Goal: Communication & Community: Answer question/provide support

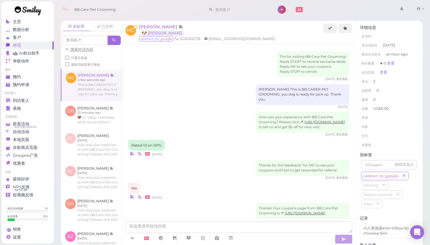
scroll to position [561, 0]
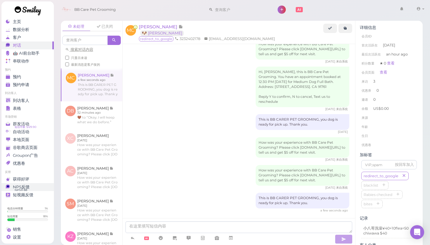
click at [44, 187] on div "NPS反馈" at bounding box center [27, 187] width 42 height 5
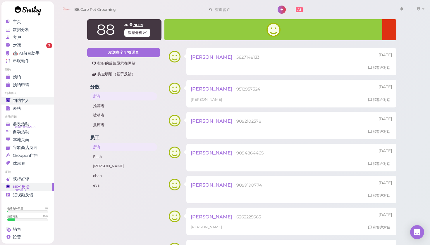
click at [40, 102] on div "到访客人" at bounding box center [27, 100] width 42 height 5
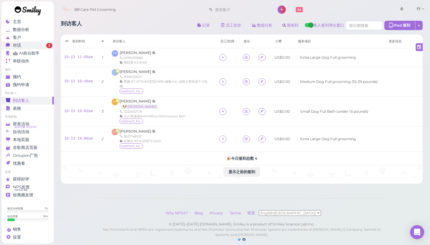
click at [39, 45] on div "对话" at bounding box center [27, 45] width 42 height 5
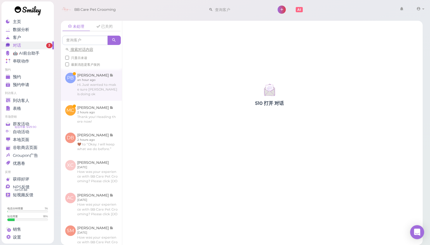
click at [85, 87] on link at bounding box center [91, 84] width 61 height 32
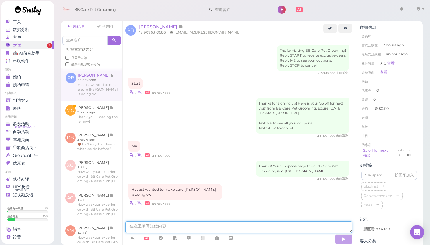
click at [159, 222] on textarea at bounding box center [239, 228] width 227 height 12
type textarea "k"
type textarea "t"
type textarea "e"
type textarea "all good"
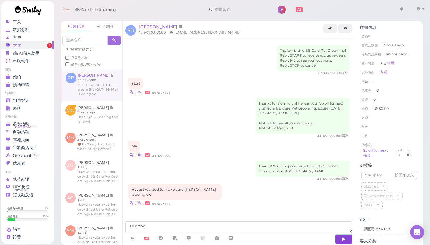
click at [347, 238] on button "button" at bounding box center [344, 239] width 18 height 9
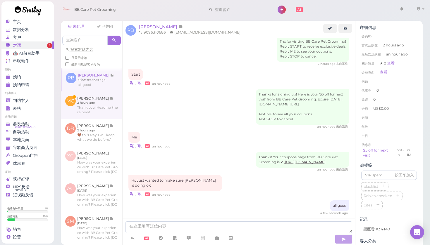
click at [120, 96] on link at bounding box center [91, 106] width 61 height 28
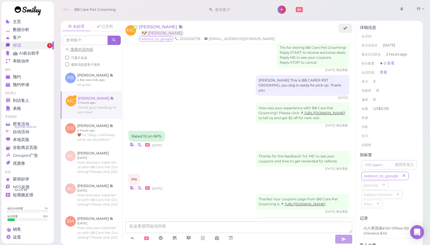
scroll to position [585, 0]
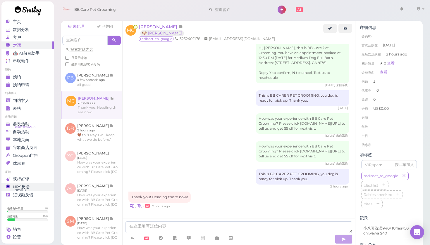
click at [23, 188] on span "NPS® 88" at bounding box center [21, 190] width 13 height 5
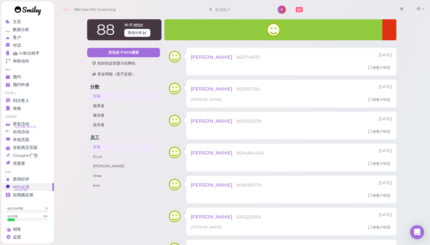
click at [42, 10] on link at bounding box center [27, 11] width 53 height 20
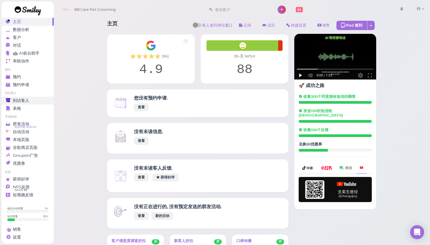
click at [28, 100] on span "到访客人" at bounding box center [21, 100] width 16 height 5
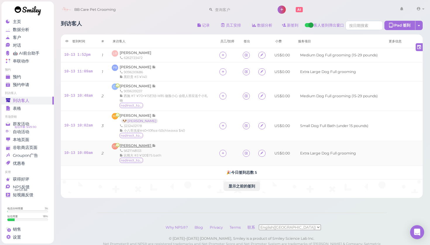
click at [130, 145] on span "[PERSON_NAME]" at bounding box center [136, 146] width 32 height 4
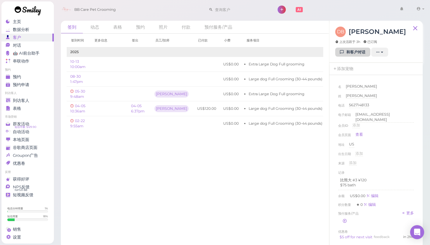
click at [358, 54] on link "和客户对话" at bounding box center [352, 52] width 35 height 9
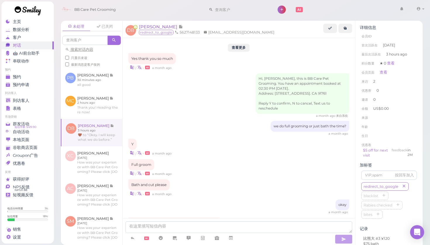
scroll to position [541, 0]
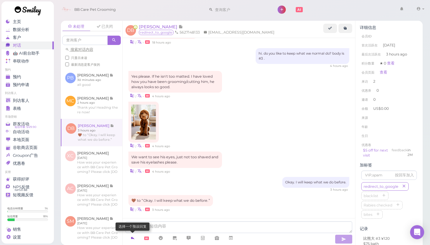
click at [130, 238] on icon at bounding box center [132, 239] width 5 height 6
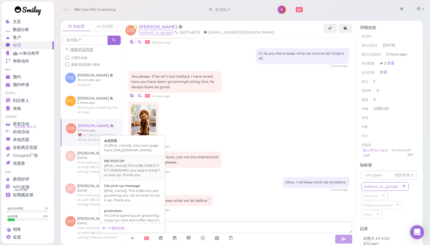
click at [142, 164] on div "BB PICK UP" at bounding box center [132, 161] width 56 height 5
type textarea "{{first_name}} This is BB CARER PET GROOMING, you dog is ready for pick up. Tha…"
click at [345, 238] on icon "button" at bounding box center [343, 240] width 5 height 6
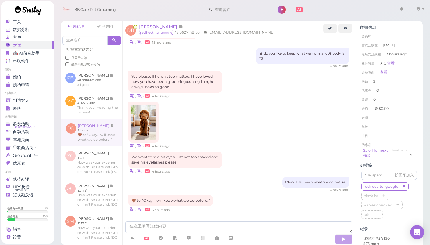
scroll to position [559, 0]
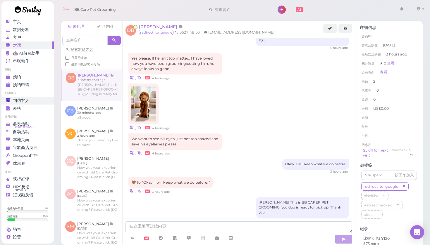
click at [12, 98] on div "到访客人" at bounding box center [27, 100] width 42 height 5
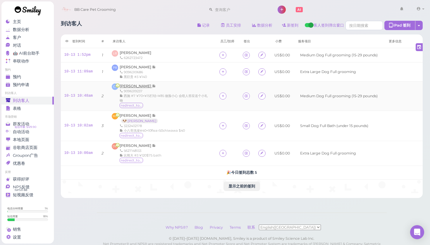
click at [136, 86] on span "[PERSON_NAME]" at bounding box center [136, 86] width 32 height 4
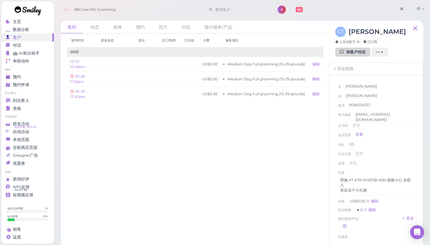
click at [340, 53] on icon at bounding box center [342, 52] width 4 height 4
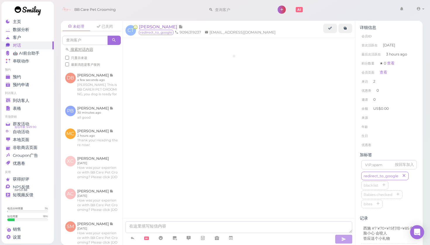
scroll to position [772, 0]
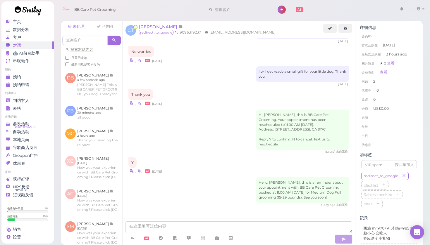
click at [237, 91] on div "Thank you | • [DATE]" at bounding box center [238, 97] width 221 height 17
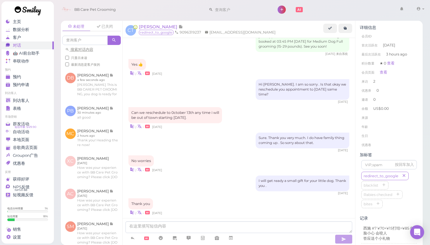
scroll to position [657, 0]
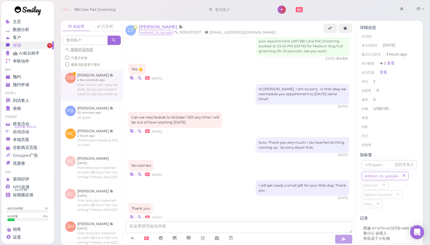
click at [104, 89] on link at bounding box center [91, 84] width 61 height 33
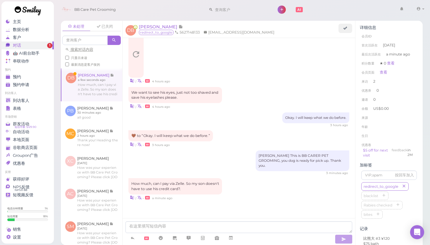
scroll to position [518, 0]
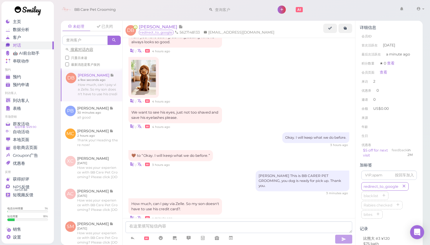
click at [133, 215] on icon at bounding box center [132, 218] width 4 height 6
click at [244, 199] on div "How much, can I pay via Zelle. So my son doesn't have to use his credit card?. …" at bounding box center [238, 218] width 221 height 38
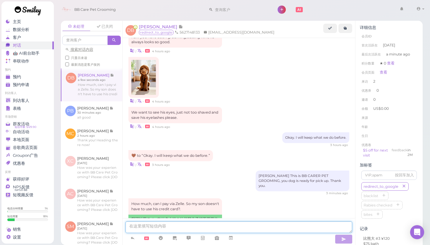
click at [142, 226] on textarea at bounding box center [239, 228] width 227 height 12
type textarea "sure. 9099962955"
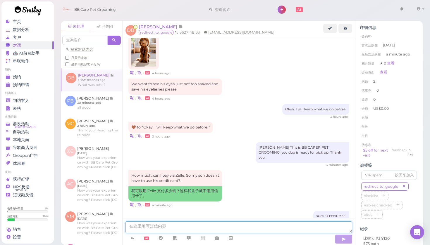
scroll to position [571, 0]
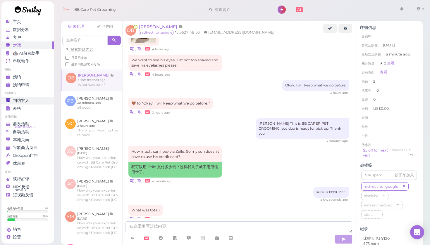
click at [22, 100] on span "到访客人" at bounding box center [21, 100] width 16 height 5
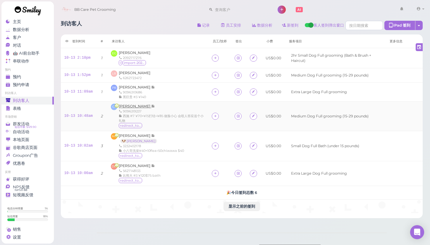
click at [131, 105] on span "[PERSON_NAME]" at bounding box center [135, 106] width 32 height 4
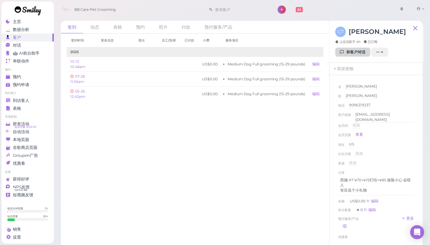
click at [347, 52] on link "和客户对话" at bounding box center [352, 52] width 35 height 9
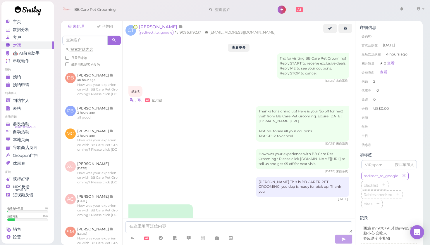
scroll to position [772, 0]
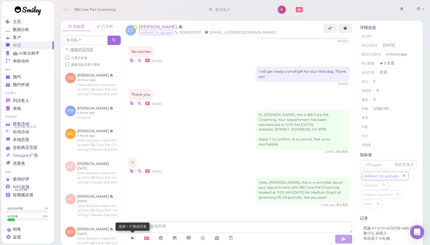
click at [133, 238] on icon at bounding box center [132, 239] width 5 height 6
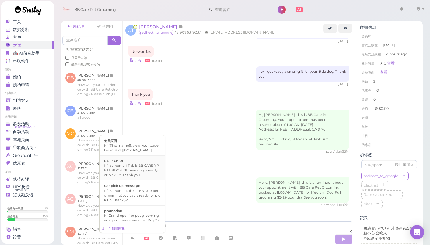
click at [123, 172] on div "{{first_name}} This is BB CARER PET GROOMING, you dog is ready for pick up. Tha…" at bounding box center [132, 171] width 56 height 14
type textarea "{{first_name}} This is BB CARER PET GROOMING, you dog is ready for pick up. Tha…"
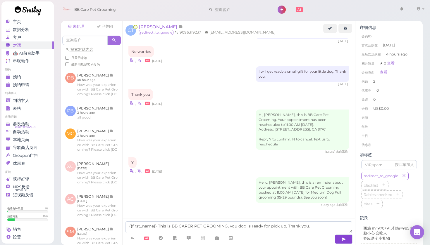
click at [338, 237] on button "button" at bounding box center [344, 239] width 18 height 9
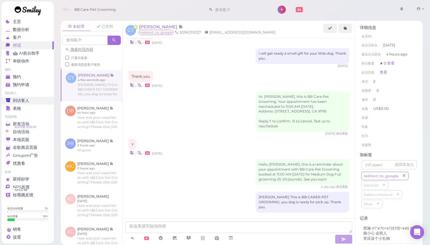
click at [29, 99] on span "到访客人" at bounding box center [21, 100] width 16 height 5
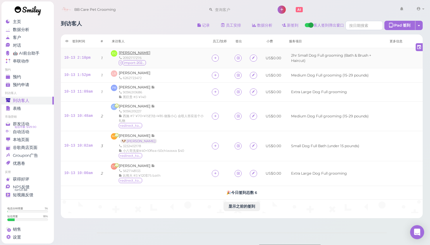
click at [129, 55] on span "[PERSON_NAME]" at bounding box center [135, 53] width 32 height 4
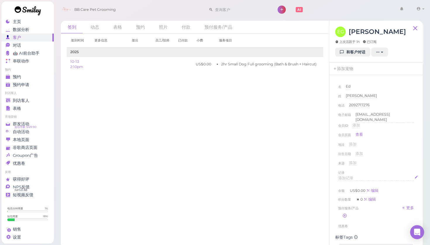
click at [351, 176] on span "添加记录" at bounding box center [345, 178] width 15 height 4
click at [341, 233] on button "完成" at bounding box center [343, 235] width 11 height 6
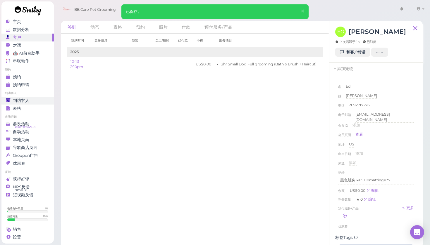
click at [19, 101] on span "到访客人" at bounding box center [21, 100] width 16 height 5
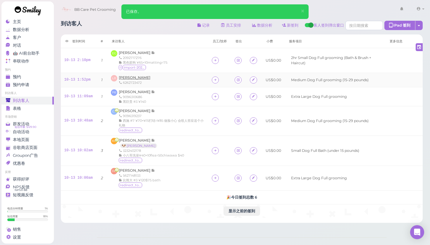
click at [128, 77] on span "[PERSON_NAME]" at bounding box center [135, 77] width 32 height 4
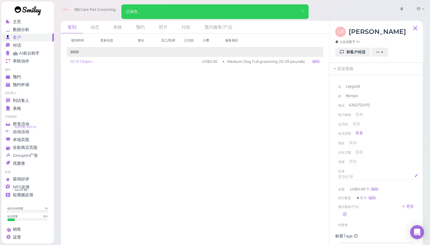
click at [353, 176] on span "添加记录" at bounding box center [345, 177] width 15 height 4
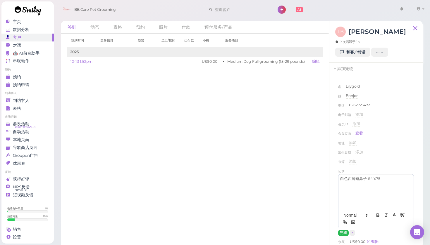
click at [342, 233] on button "完成" at bounding box center [343, 233] width 11 height 6
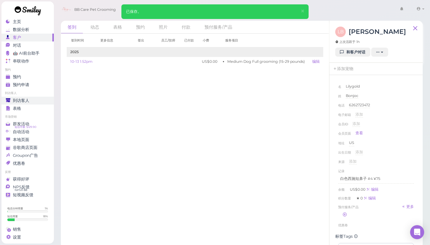
click at [22, 102] on span "到访客人" at bounding box center [21, 100] width 16 height 5
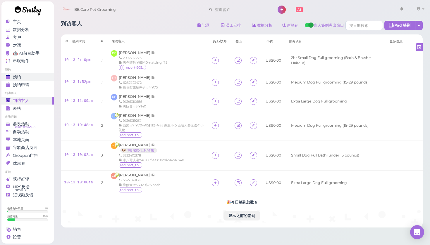
click at [33, 74] on link "预约" at bounding box center [27, 77] width 52 height 8
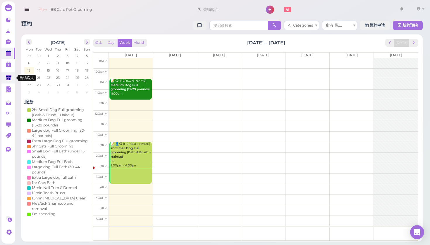
click at [9, 81] on icon at bounding box center [9, 78] width 6 height 6
